Goal: Navigation & Orientation: Find specific page/section

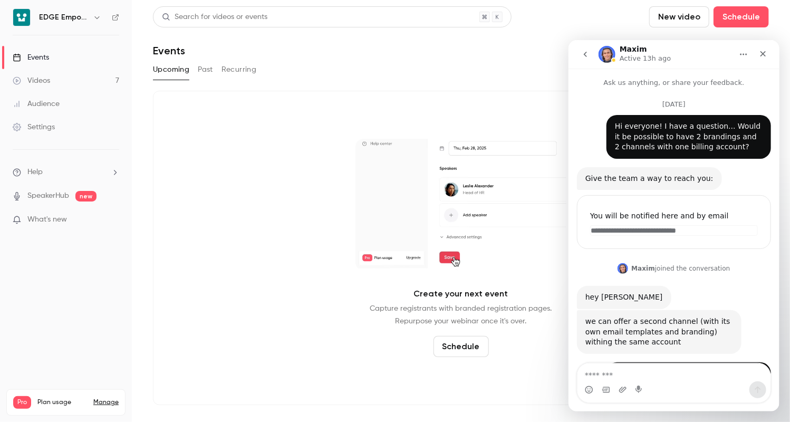
scroll to position [1636, 0]
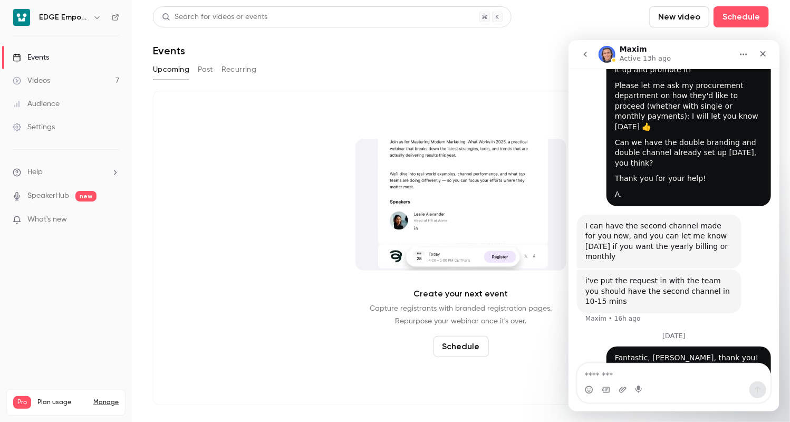
click at [65, 59] on link "Events" at bounding box center [66, 57] width 132 height 23
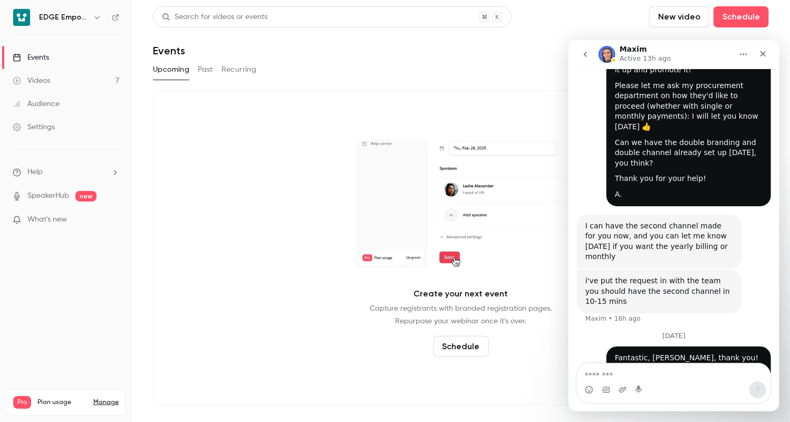
click at [95, 18] on icon "button" at bounding box center [97, 17] width 8 height 8
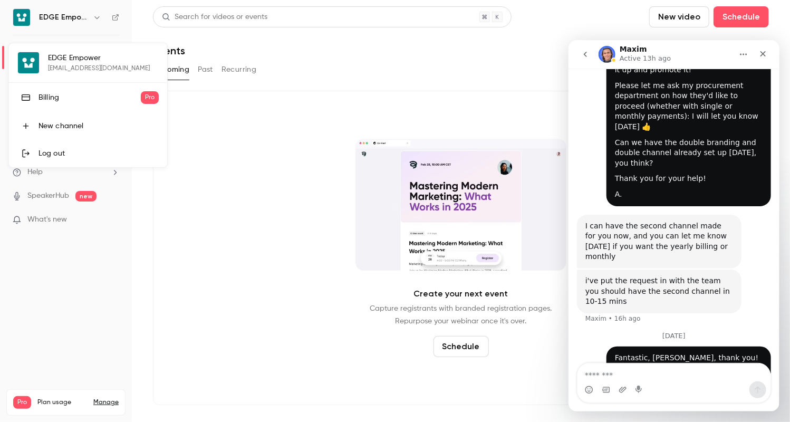
click at [78, 126] on div "New channel" at bounding box center [98, 126] width 120 height 11
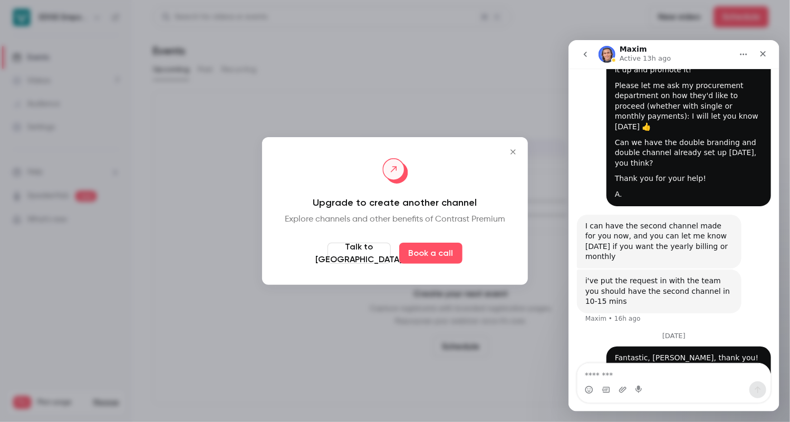
click at [511, 153] on icon "Close" at bounding box center [513, 152] width 13 height 8
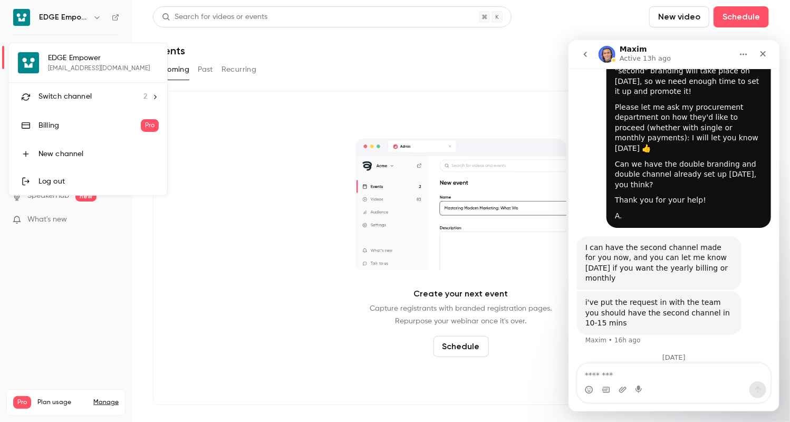
scroll to position [1636, 0]
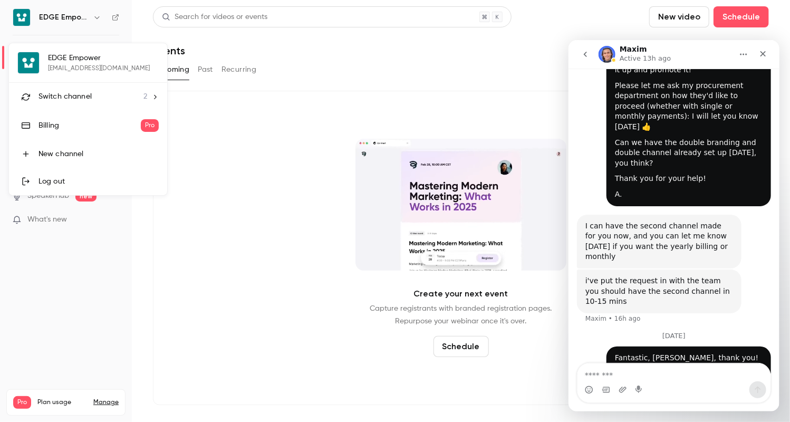
click at [154, 97] on icon at bounding box center [154, 96] width 7 height 7
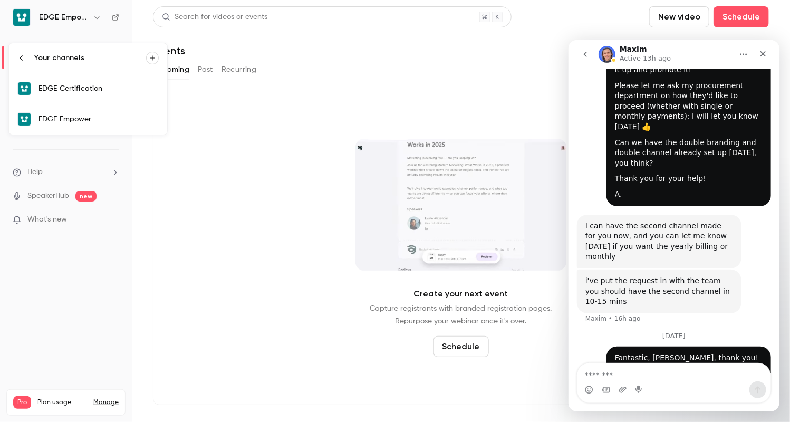
click at [130, 86] on div "EDGE Certification" at bounding box center [98, 88] width 120 height 11
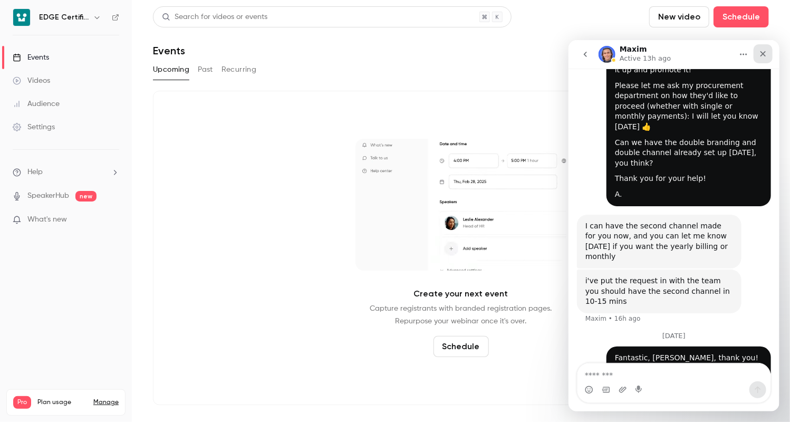
click at [762, 54] on icon "Close" at bounding box center [762, 53] width 8 height 8
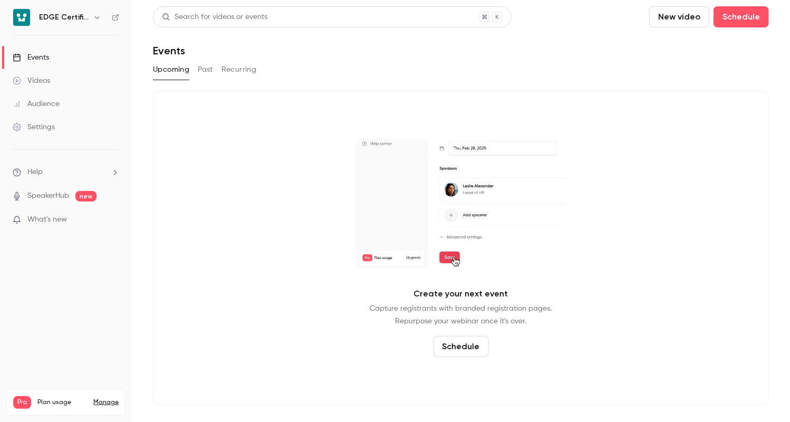
scroll to position [1636, 0]
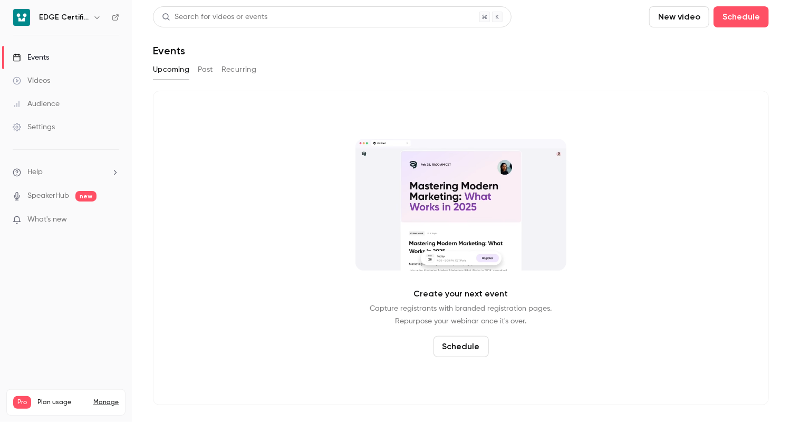
click at [83, 129] on link "Settings" at bounding box center [66, 126] width 132 height 23
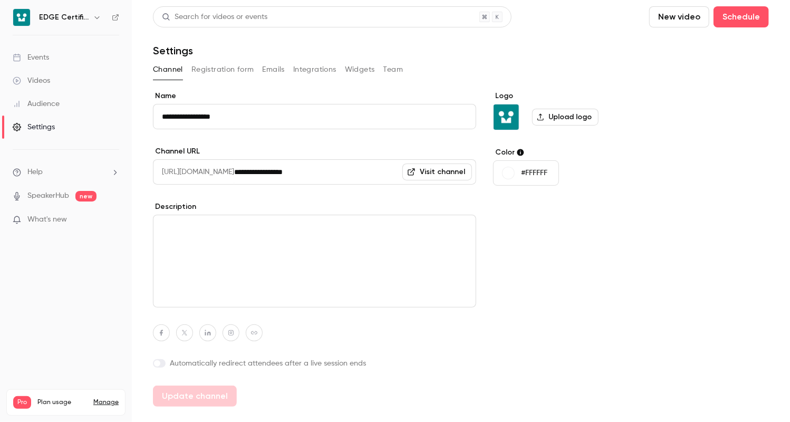
click at [703, 100] on div "**********" at bounding box center [461, 265] width 616 height 349
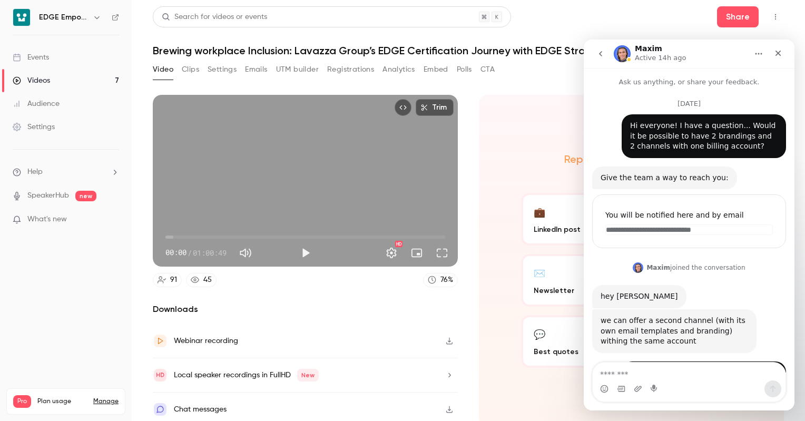
scroll to position [1636, 0]
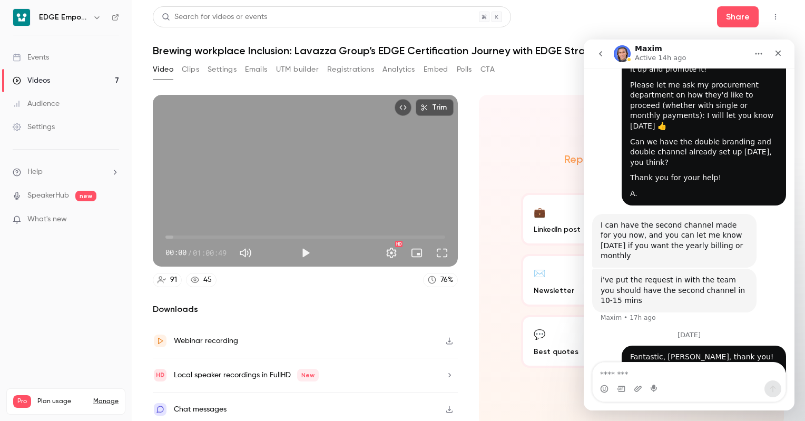
click at [78, 60] on link "Events" at bounding box center [66, 57] width 132 height 23
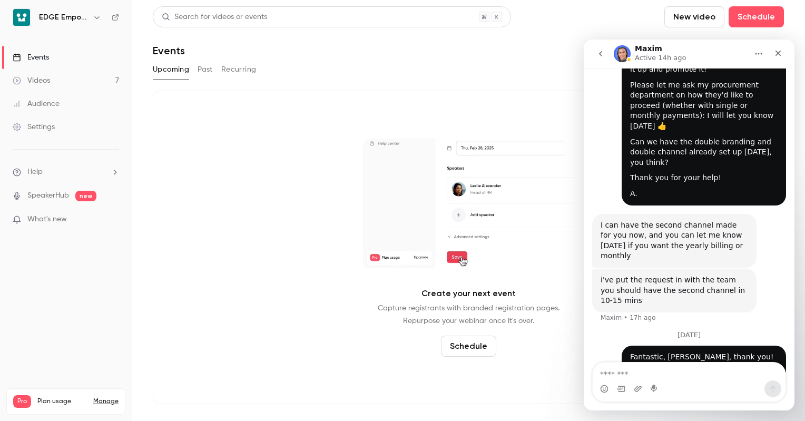
click at [68, 74] on link "Videos 7" at bounding box center [66, 80] width 132 height 23
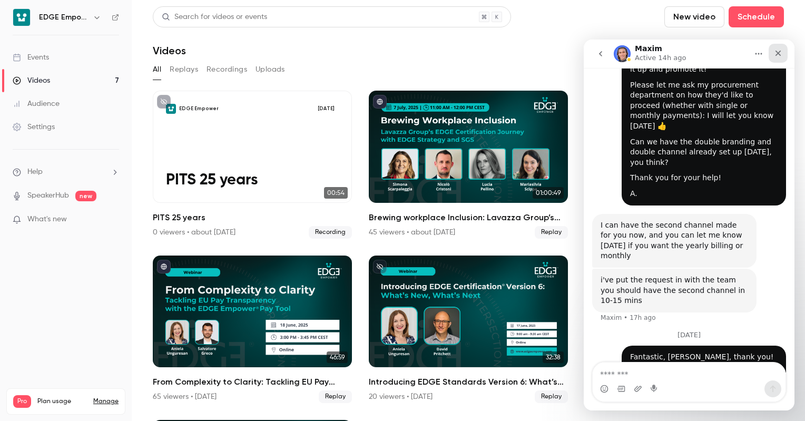
click at [774, 52] on div "Close" at bounding box center [778, 53] width 19 height 19
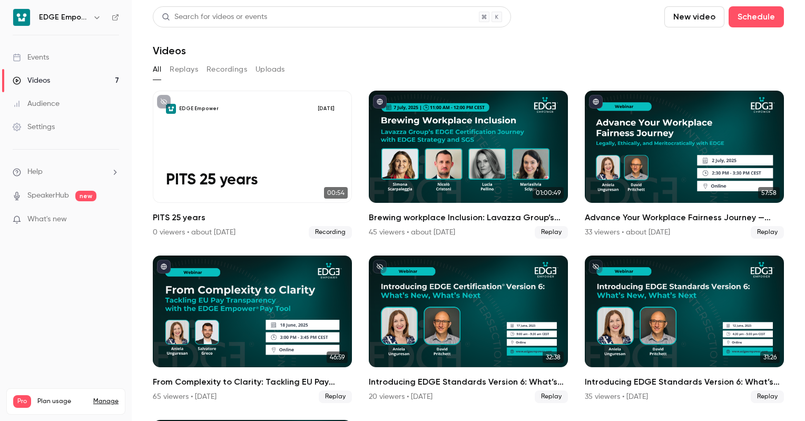
scroll to position [1636, 0]
